Goal: Find specific page/section: Find specific page/section

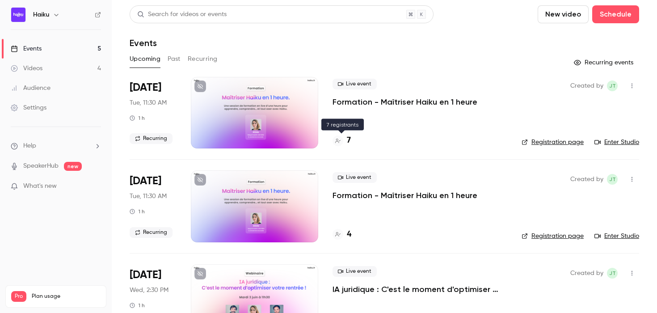
click at [349, 138] on h4 "7" at bounding box center [349, 140] width 4 height 12
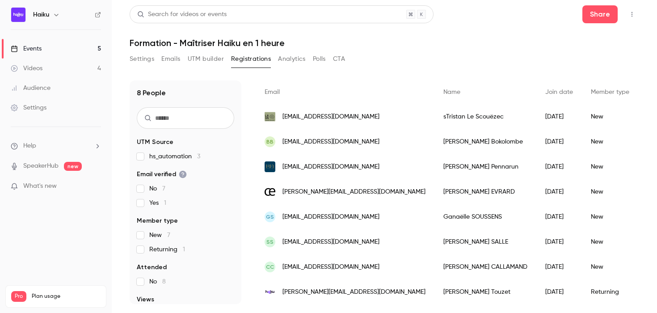
scroll to position [69, 0]
click at [32, 46] on div "Events" at bounding box center [26, 48] width 31 height 9
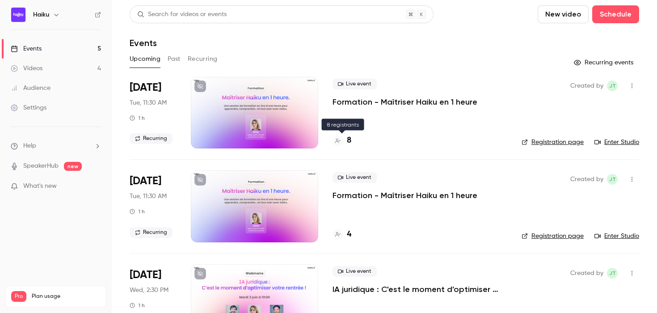
click at [349, 143] on h4 "8" at bounding box center [349, 140] width 4 height 12
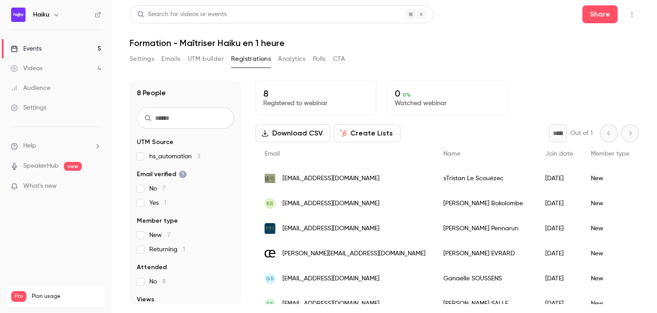
click at [41, 46] on div "Events" at bounding box center [26, 48] width 31 height 9
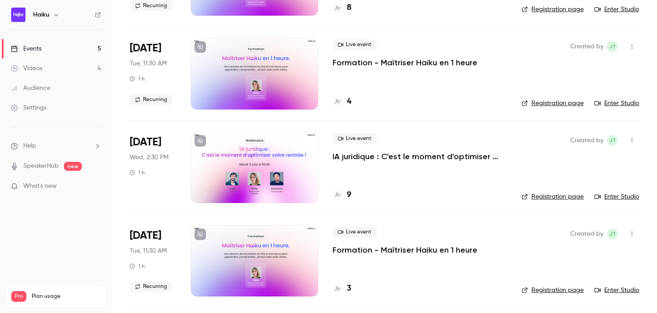
scroll to position [139, 0]
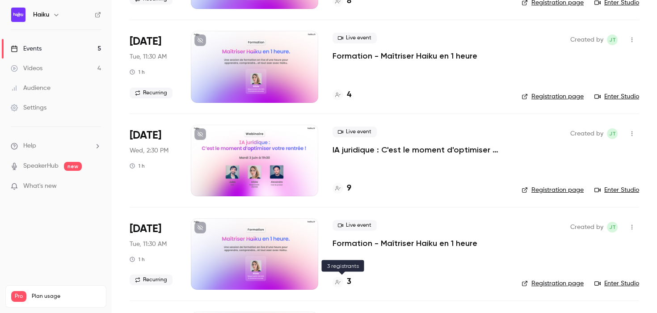
click at [349, 280] on h4 "3" at bounding box center [349, 282] width 4 height 12
